Goal: Complete application form

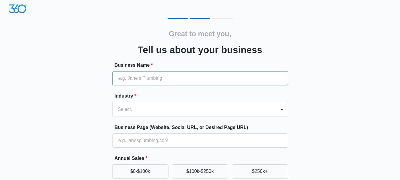
click at [139, 77] on input "Business Name *" at bounding box center [200, 78] width 176 height 14
paste input "Melbourne Family Lawyers"
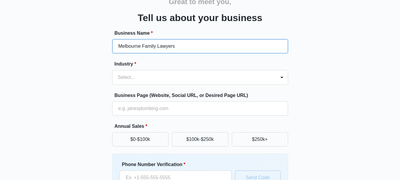
scroll to position [59, 0]
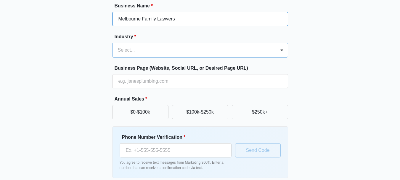
type input "Melbourne Family Lawyers"
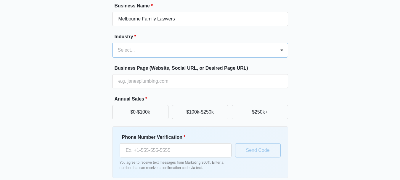
click at [142, 52] on div at bounding box center [193, 50] width 150 height 8
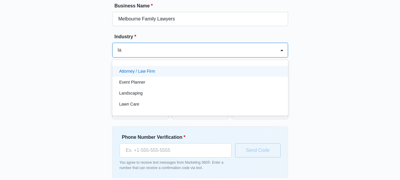
type input "law"
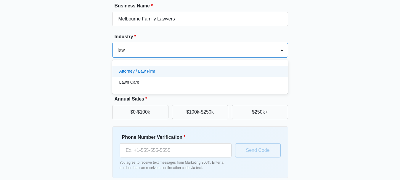
click at [147, 71] on p "Attorney / Law Firm" at bounding box center [137, 71] width 36 height 6
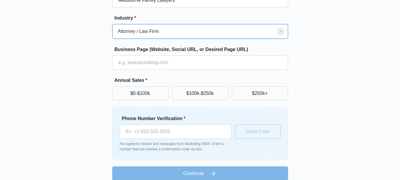
scroll to position [86, 0]
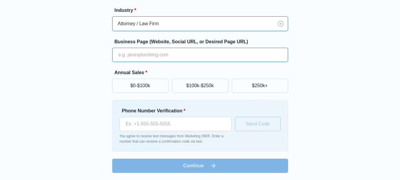
click at [148, 56] on input "Business Page (Website, Social URL, or Desired Page URL)" at bounding box center [200, 55] width 176 height 14
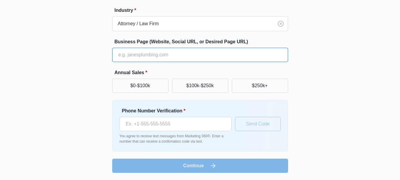
click at [165, 57] on input "Business Page (Website, Social URL, or Desired Page URL)" at bounding box center [200, 55] width 176 height 14
paste input "[URL][DOMAIN_NAME]"
type input "[URL][DOMAIN_NAME]"
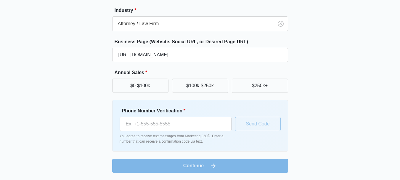
click at [93, 60] on div "Great to meet you, Tell us about your business Business Name * Melbourne Family…" at bounding box center [200, 52] width 355 height 240
click at [181, 122] on input "Phone Number Verification *" at bounding box center [176, 124] width 112 height 14
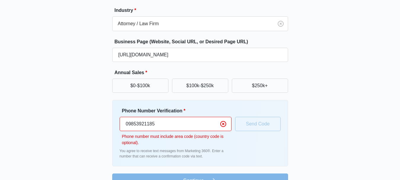
scroll to position [100, 0]
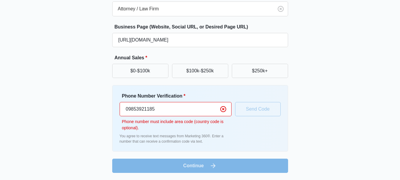
click at [128, 110] on input "09853921185" at bounding box center [176, 109] width 112 height 14
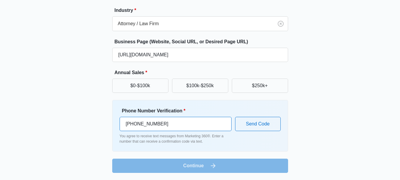
scroll to position [86, 0]
type input "[PHONE_NUMBER]"
click at [154, 83] on button "$0-$100k" at bounding box center [140, 85] width 56 height 14
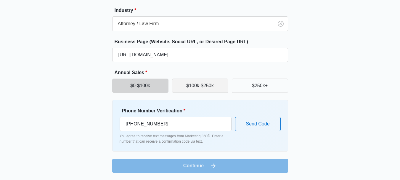
click at [193, 84] on button "$100k-$250k" at bounding box center [200, 85] width 56 height 14
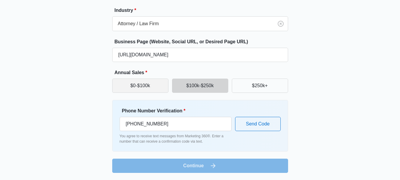
click at [147, 87] on button "$0-$100k" at bounding box center [140, 85] width 56 height 14
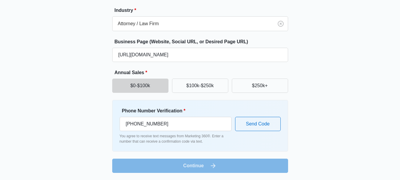
drag, startPoint x: 218, startPoint y: 169, endPoint x: 217, endPoint y: 132, distance: 36.8
click at [218, 168] on form "Business Name * Melbourne Family Lawyers Industry * Attorney / Law Firm Busines…" at bounding box center [200, 74] width 176 height 197
click at [232, 122] on nordpass-icon at bounding box center [232, 123] width 0 height 5
click at [232, 123] on nordpass-icon at bounding box center [232, 123] width 0 height 5
click at [245, 126] on button "Send Code" at bounding box center [258, 124] width 46 height 14
